Goal: Task Accomplishment & Management: Manage account settings

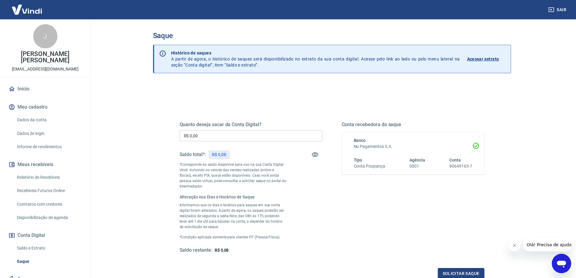
click at [476, 56] on p "Acessar extrato" at bounding box center [483, 59] width 32 height 6
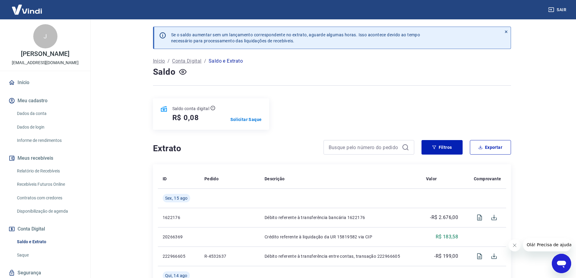
click at [32, 170] on link "Relatório de Recebíveis" at bounding box center [49, 171] width 69 height 12
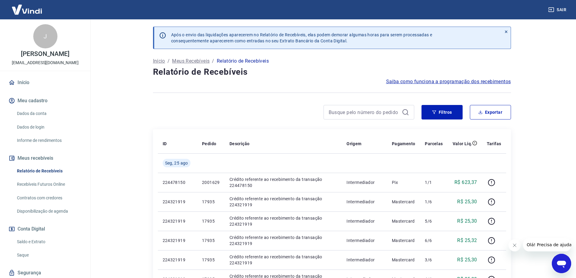
click at [35, 185] on link "Recebíveis Futuros Online" at bounding box center [49, 184] width 69 height 12
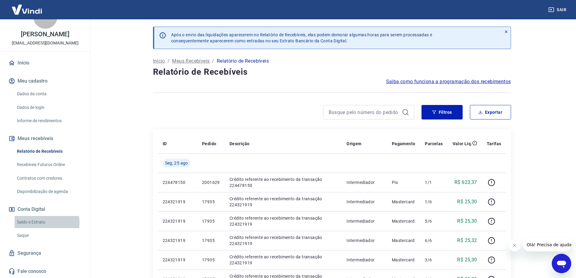
click at [34, 222] on link "Saldo e Extrato" at bounding box center [49, 222] width 69 height 12
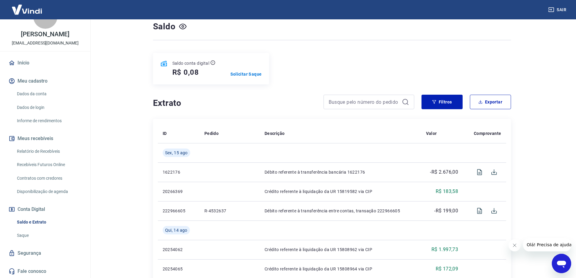
scroll to position [30, 0]
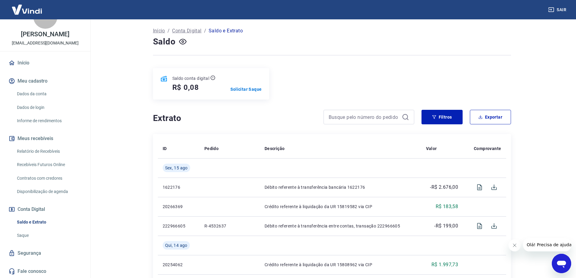
click at [27, 233] on link "Saque" at bounding box center [49, 235] width 69 height 12
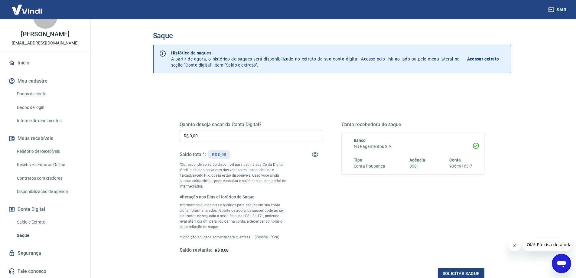
click at [53, 193] on link "Disponibilização de agenda" at bounding box center [49, 191] width 69 height 12
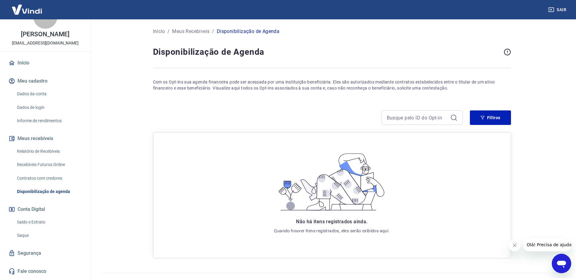
click at [50, 179] on link "Contratos com credores" at bounding box center [49, 178] width 69 height 12
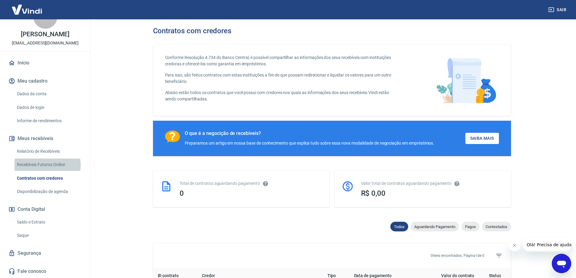
click at [47, 165] on link "Recebíveis Futuros Online" at bounding box center [49, 164] width 69 height 12
click at [44, 150] on link "Relatório de Recebíveis" at bounding box center [49, 151] width 69 height 12
